Goal: Subscribe to service/newsletter

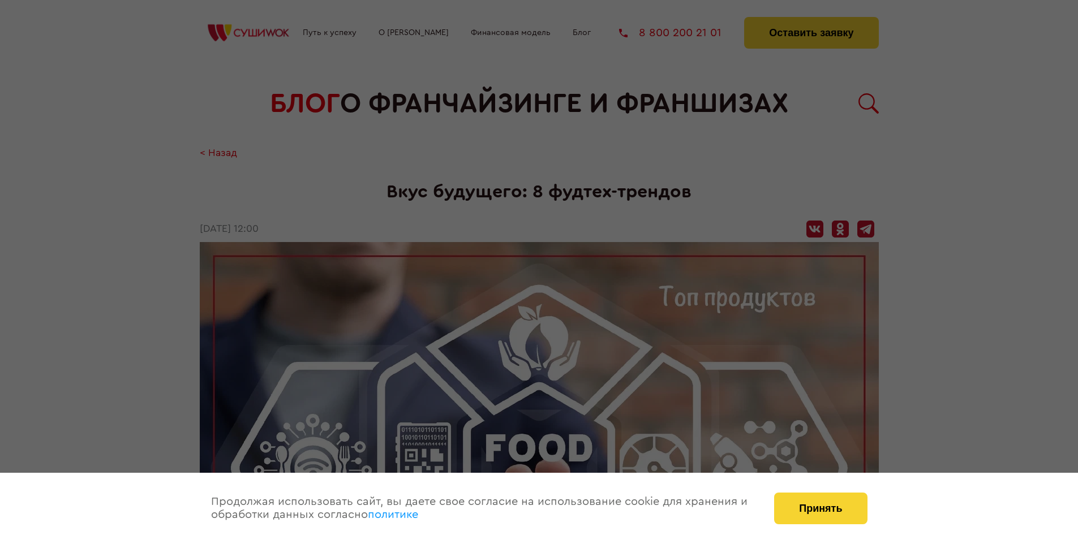
scroll to position [2117, 0]
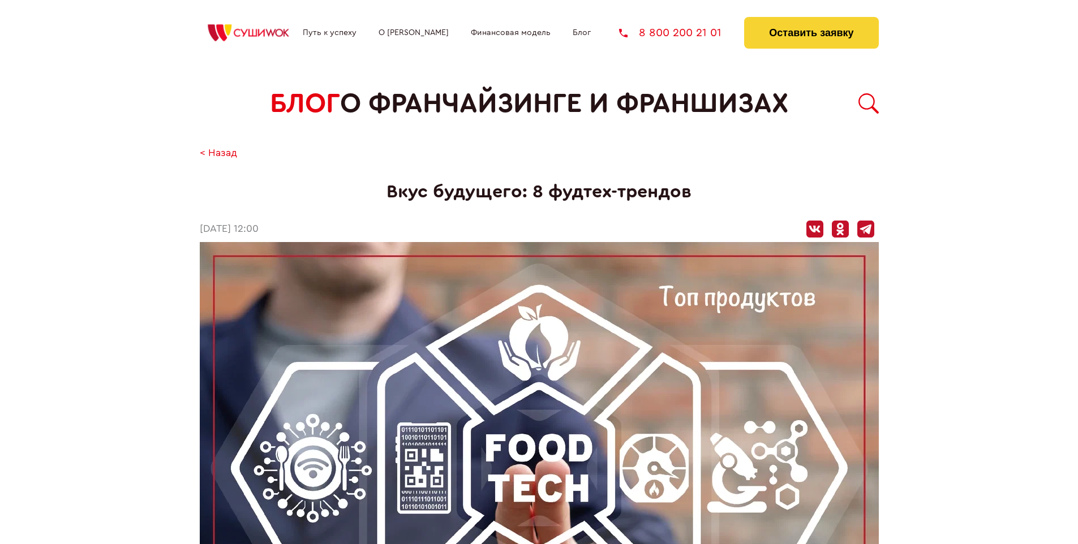
scroll to position [1981, 0]
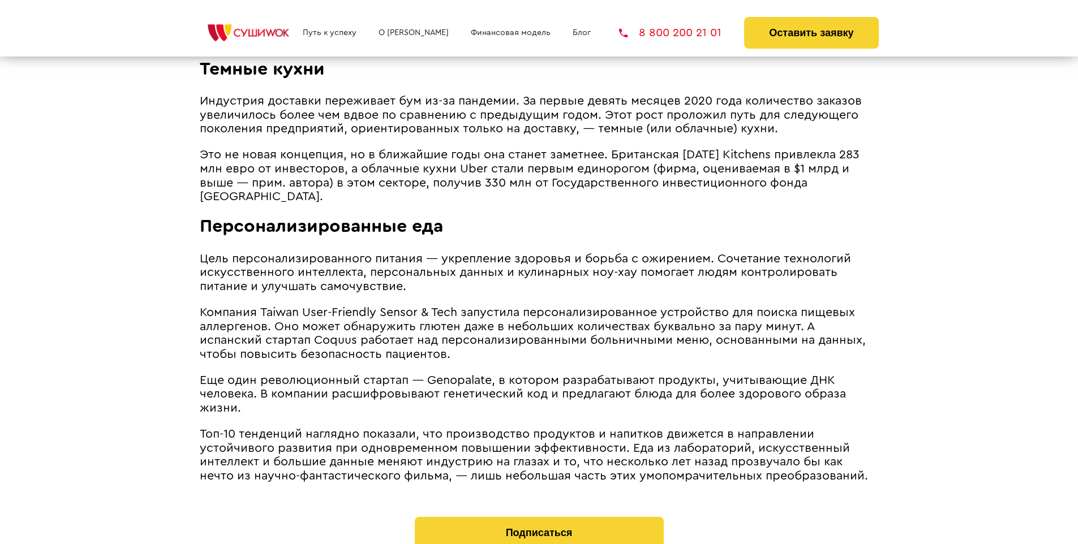
click at [522, 255] on span "Цель персонализированного питания ― укрепление здоровья и борьба с ожирением. С…" at bounding box center [525, 273] width 651 height 40
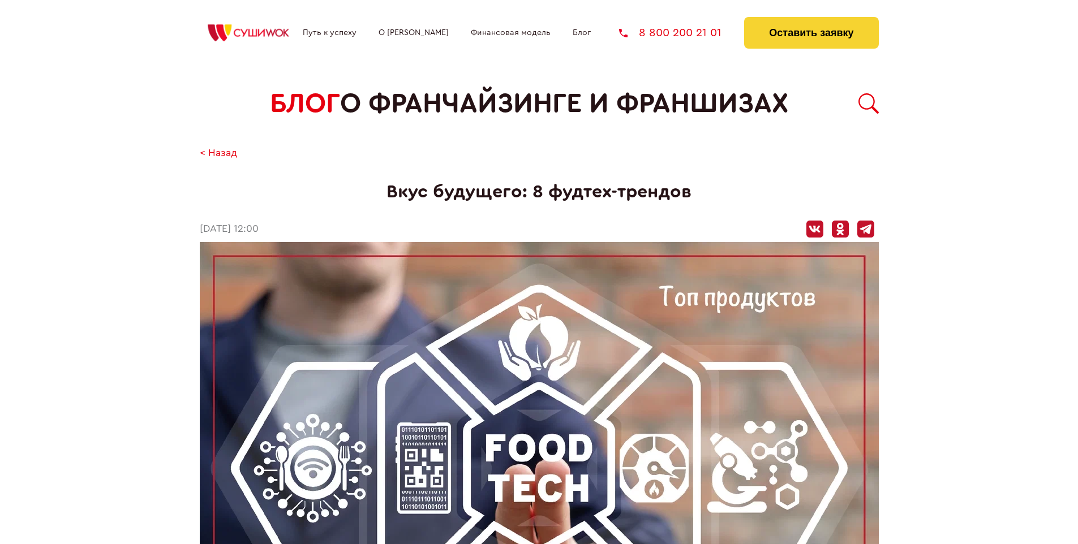
scroll to position [2117, 0]
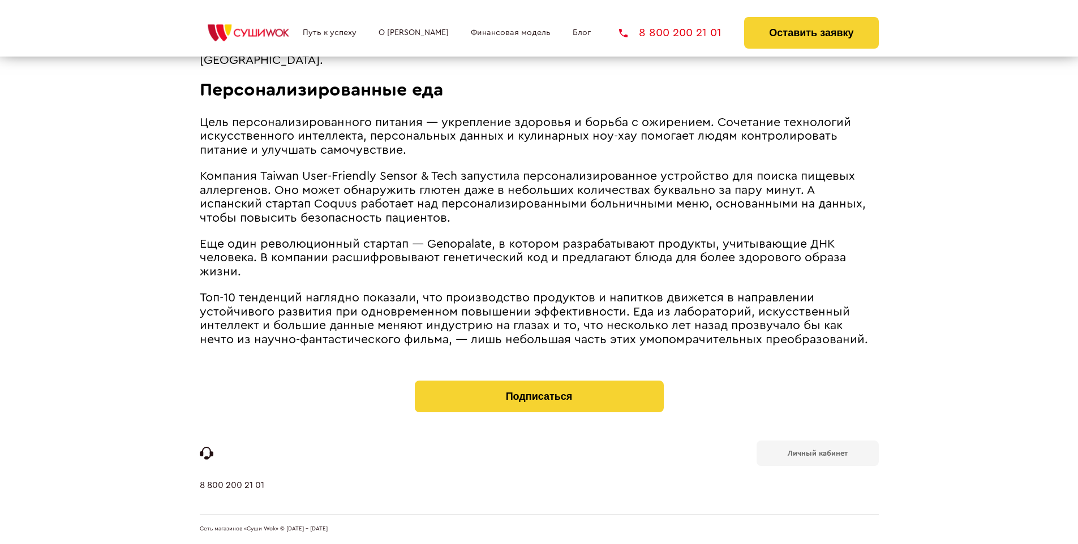
click at [817, 453] on b "Личный кабинет" at bounding box center [818, 453] width 60 height 7
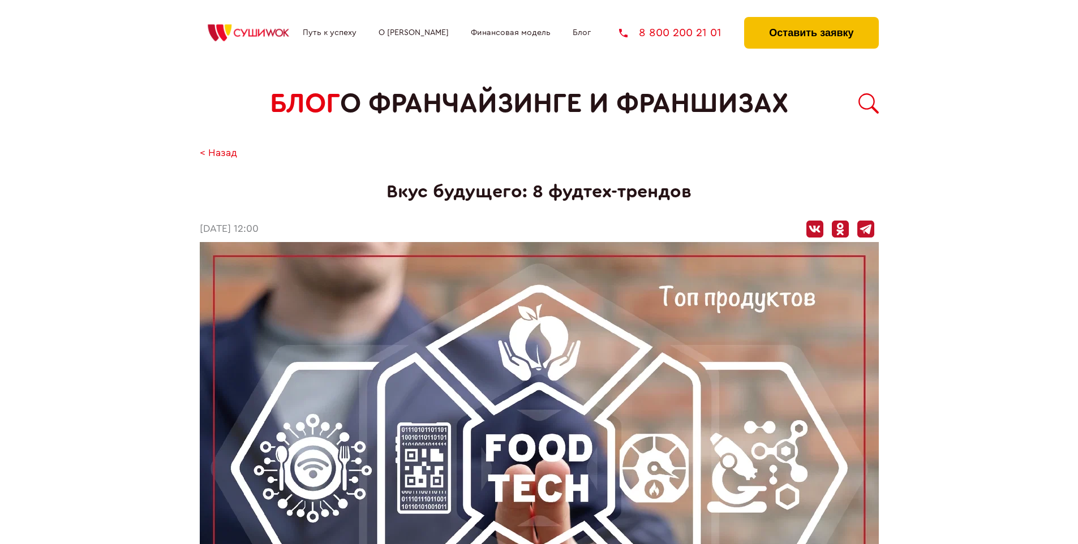
click at [811, 20] on button "Оставить заявку" at bounding box center [811, 33] width 134 height 32
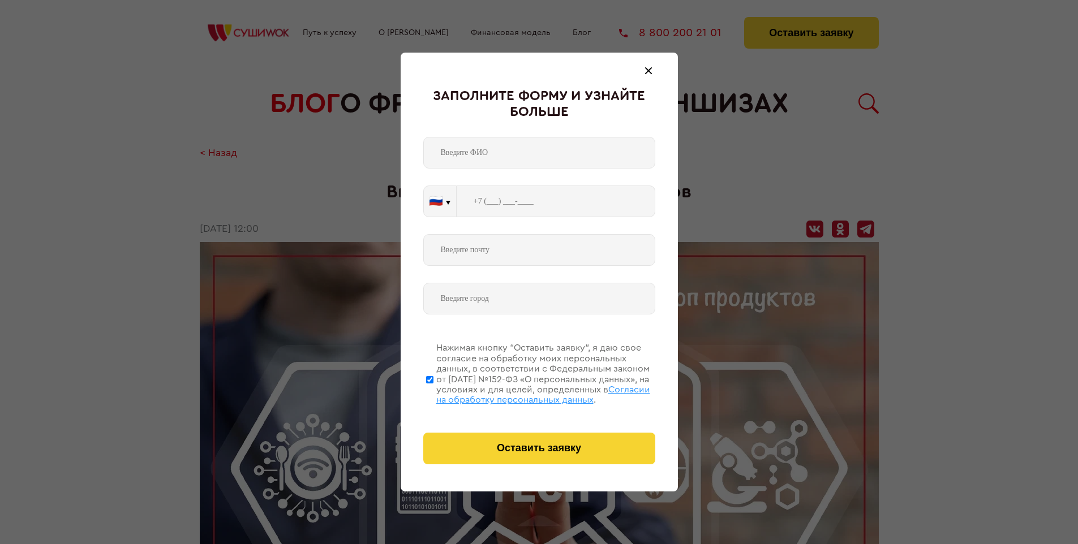
click at [524, 393] on span "Согласии на обработку персональных данных" at bounding box center [543, 394] width 214 height 19
click at [433, 393] on input "Нажимая кнопку “Оставить заявку”, я даю свое согласие на обработку моих персона…" at bounding box center [429, 379] width 7 height 91
checkbox input "false"
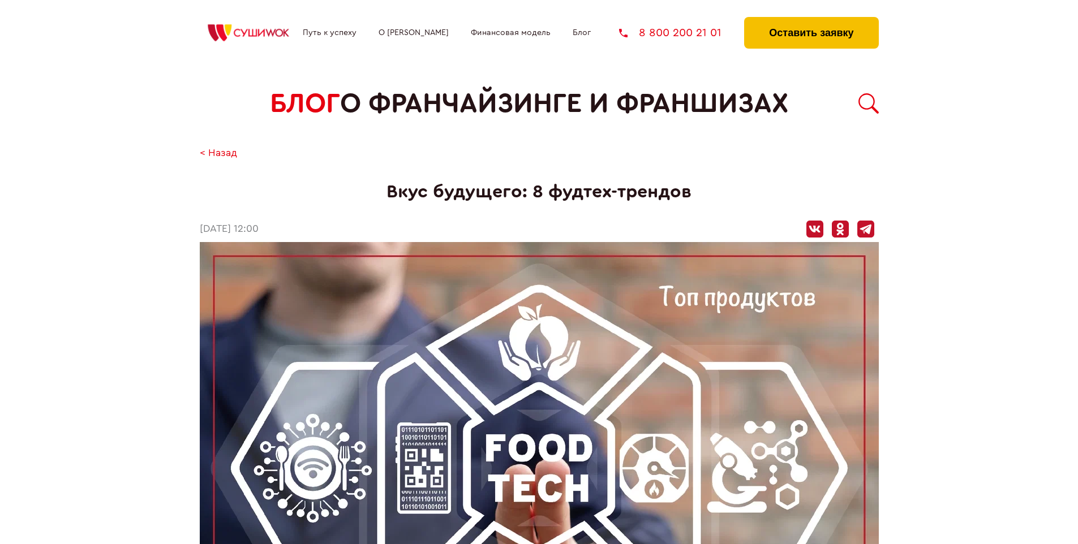
click at [811, 20] on button "Оставить заявку" at bounding box center [811, 33] width 134 height 32
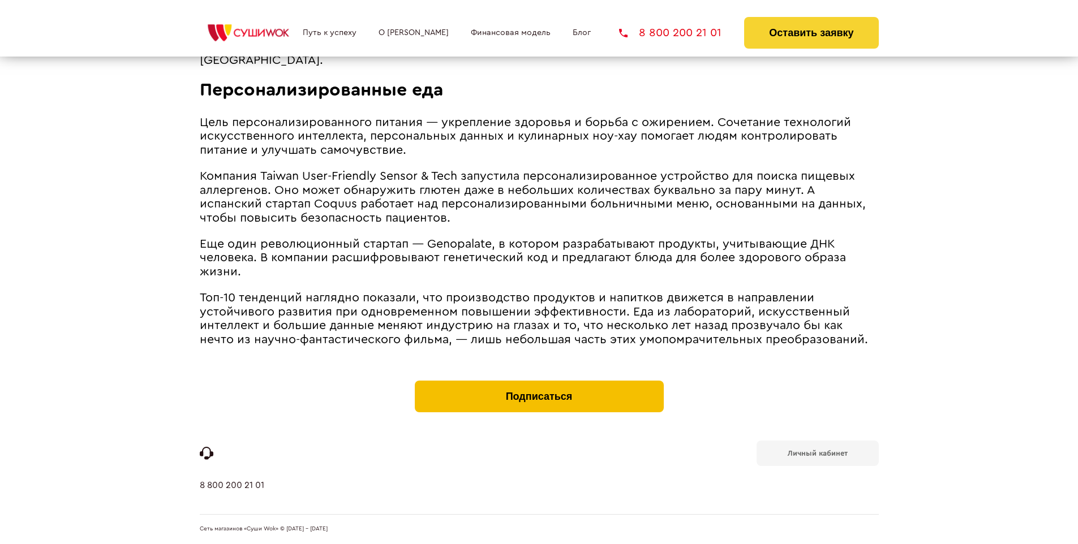
click at [539, 384] on button "Подписаться" at bounding box center [539, 397] width 249 height 32
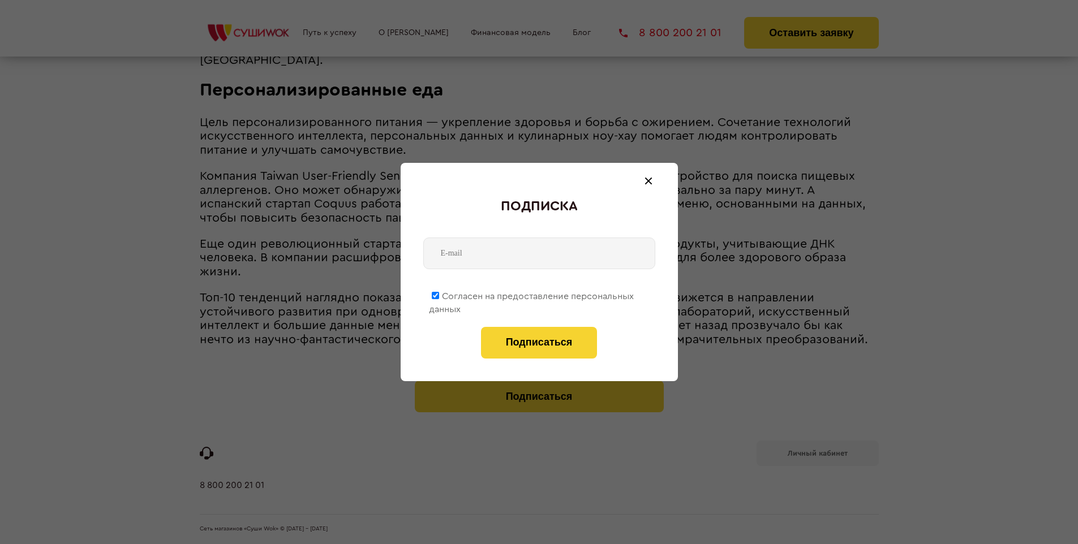
click at [532, 294] on span "Согласен на предоставление персональных данных" at bounding box center [531, 303] width 205 height 22
click at [439, 294] on input "Согласен на предоставление персональных данных" at bounding box center [435, 295] width 7 height 7
checkbox input "false"
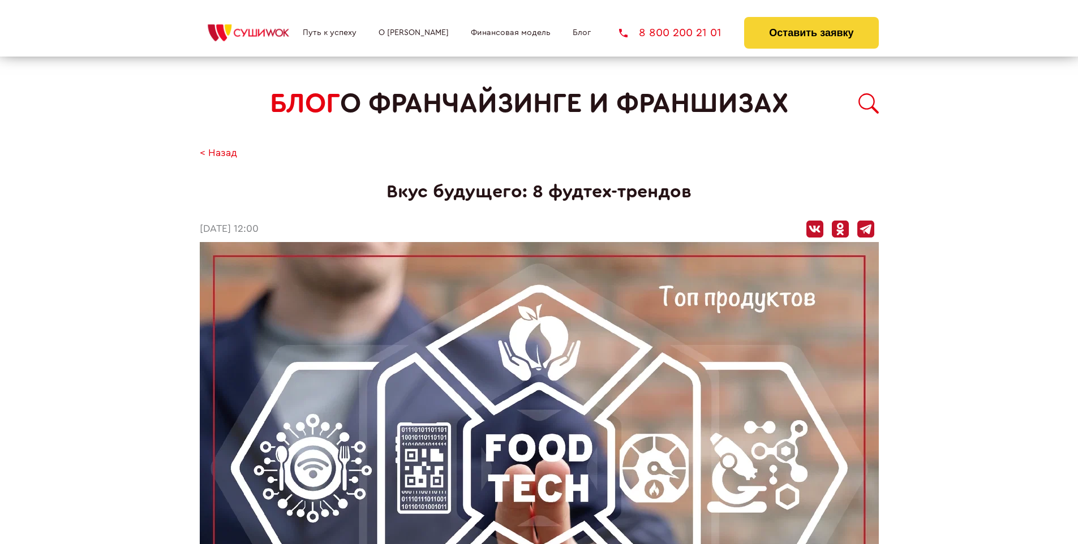
scroll to position [2117, 0]
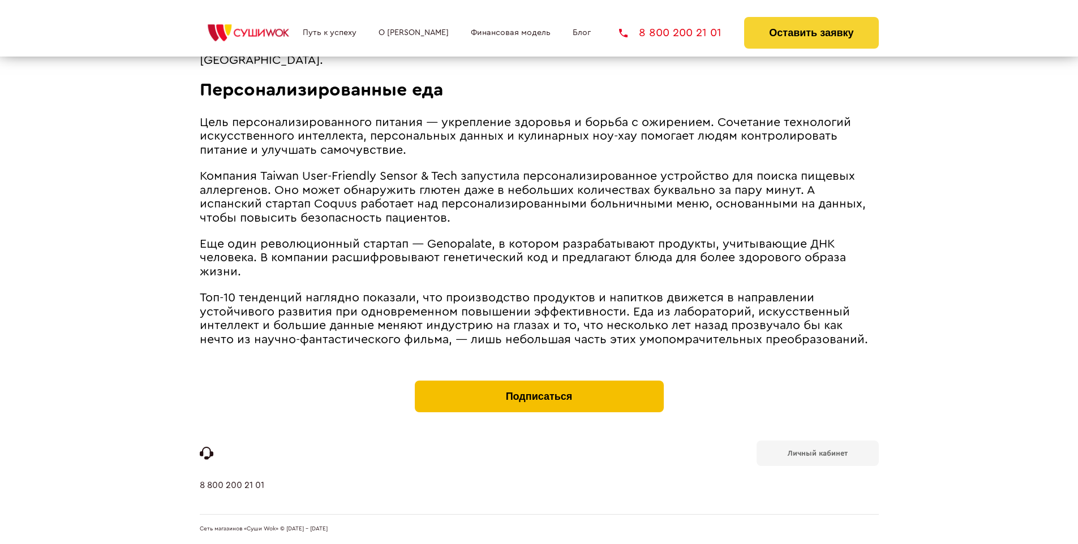
click at [539, 384] on button "Подписаться" at bounding box center [539, 397] width 249 height 32
